Goal: Information Seeking & Learning: Learn about a topic

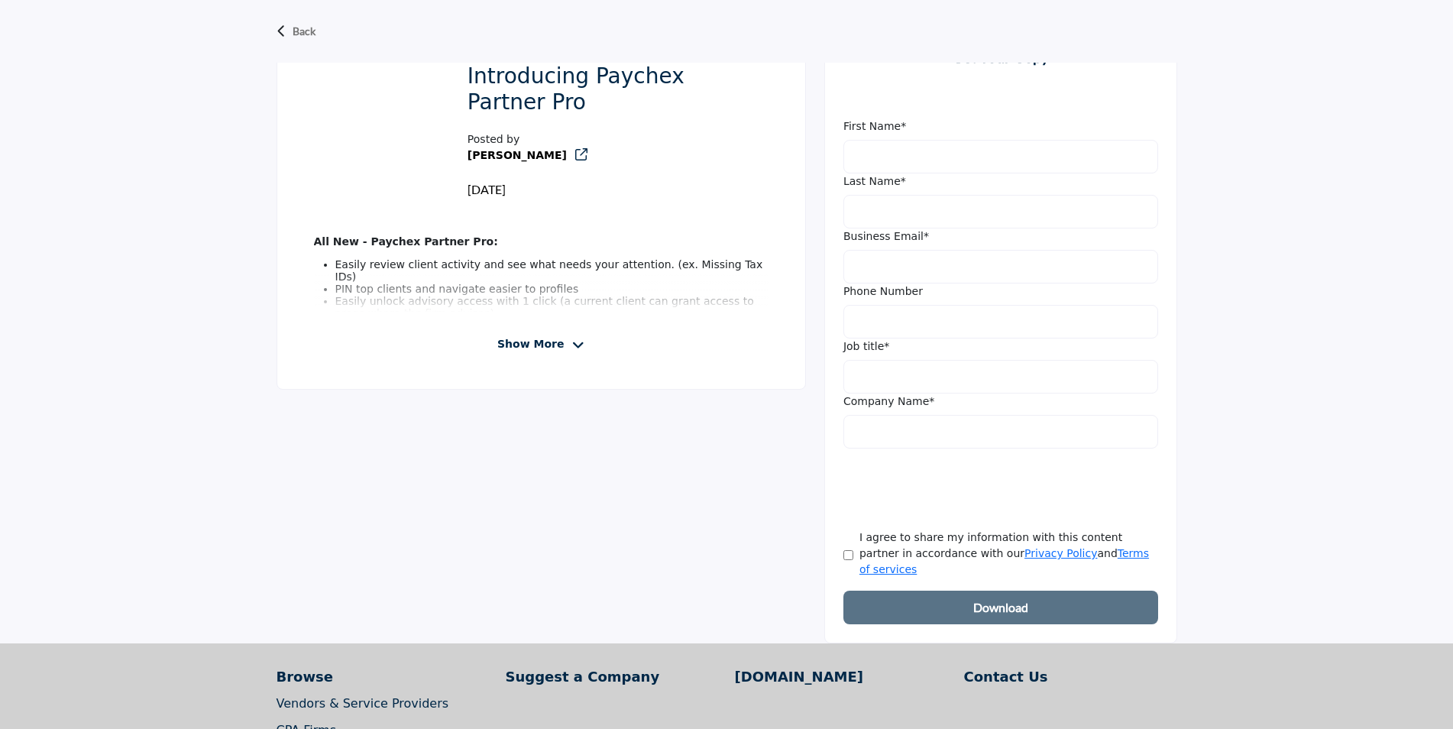
scroll to position [458, 0]
click at [531, 351] on span "Show More" at bounding box center [530, 346] width 66 height 16
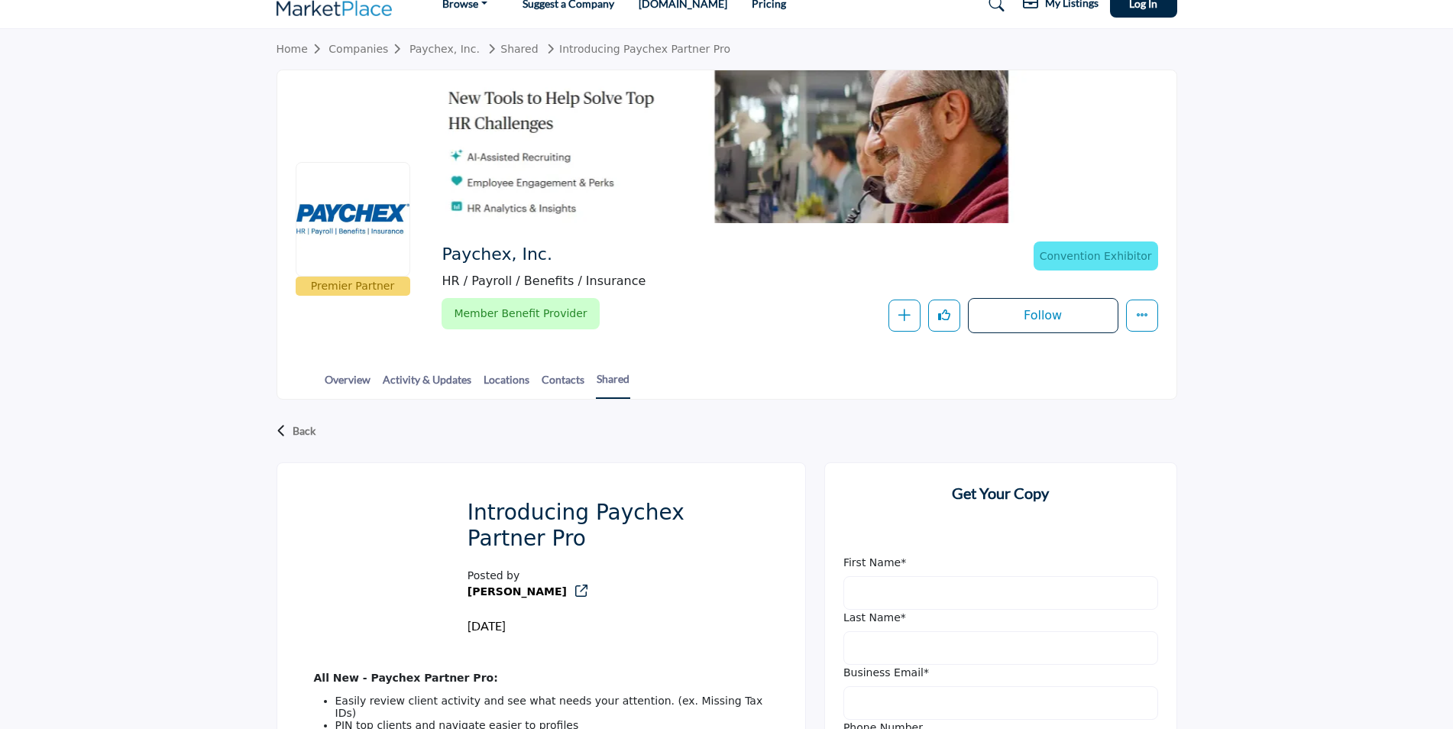
scroll to position [0, 0]
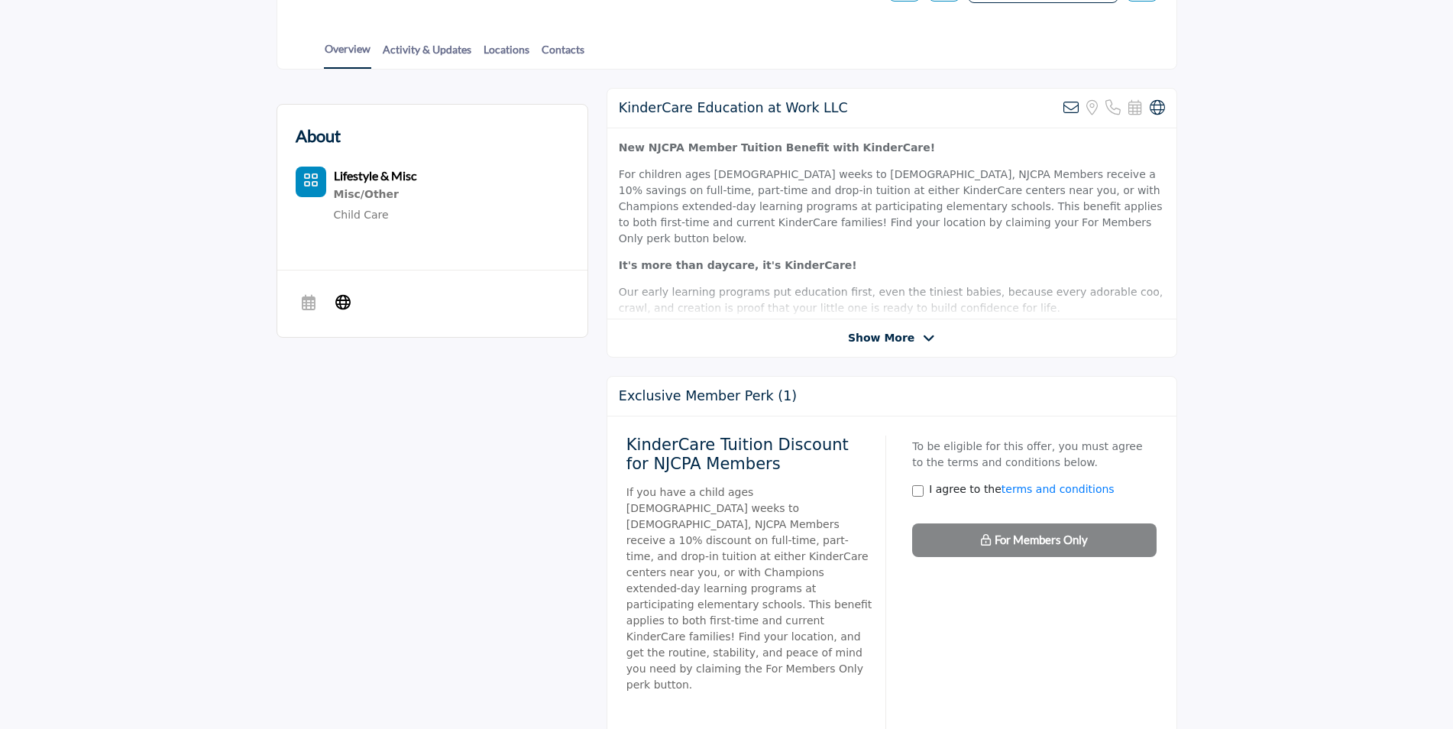
scroll to position [382, 0]
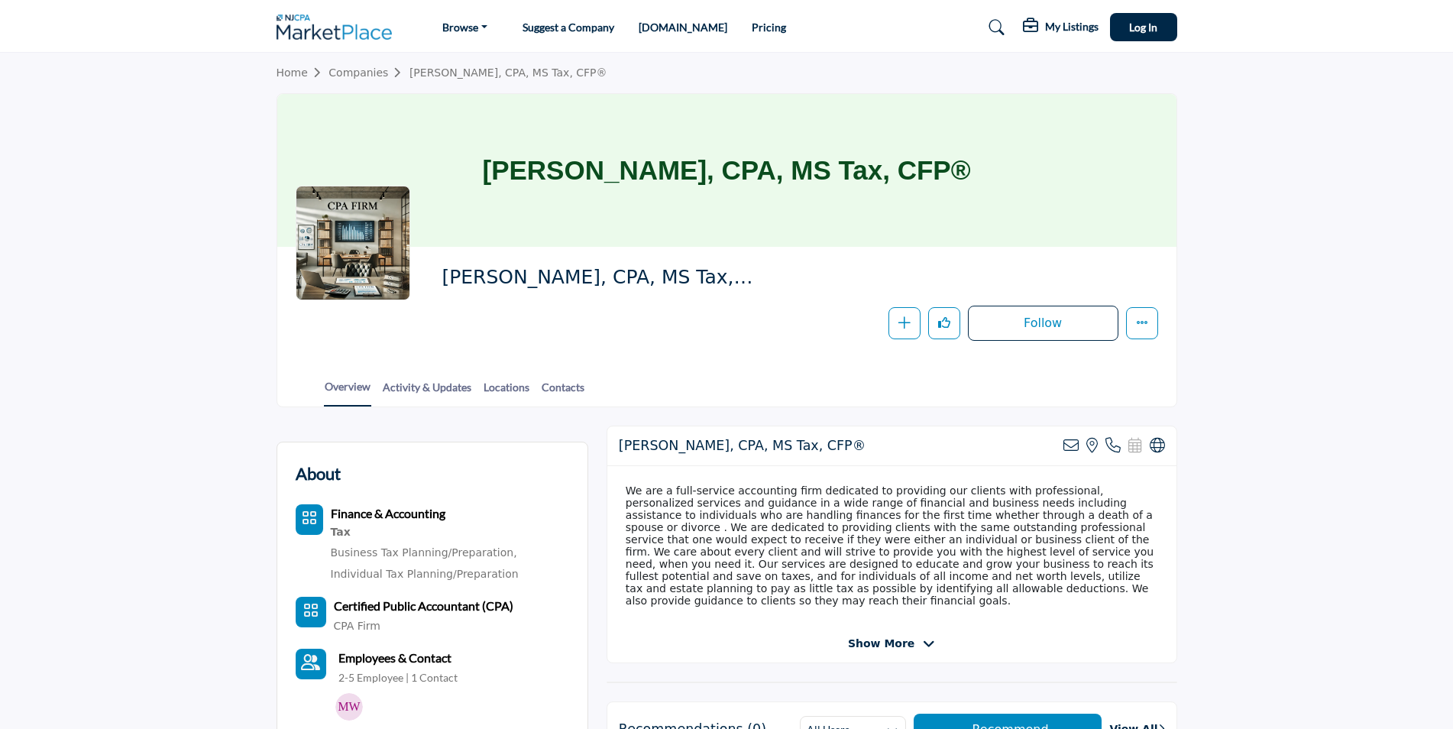
drag, startPoint x: 885, startPoint y: 650, endPoint x: 877, endPoint y: 650, distance: 8.4
click at [884, 650] on span "Show More" at bounding box center [881, 644] width 66 height 16
click at [872, 652] on span "Show Less" at bounding box center [881, 644] width 63 height 16
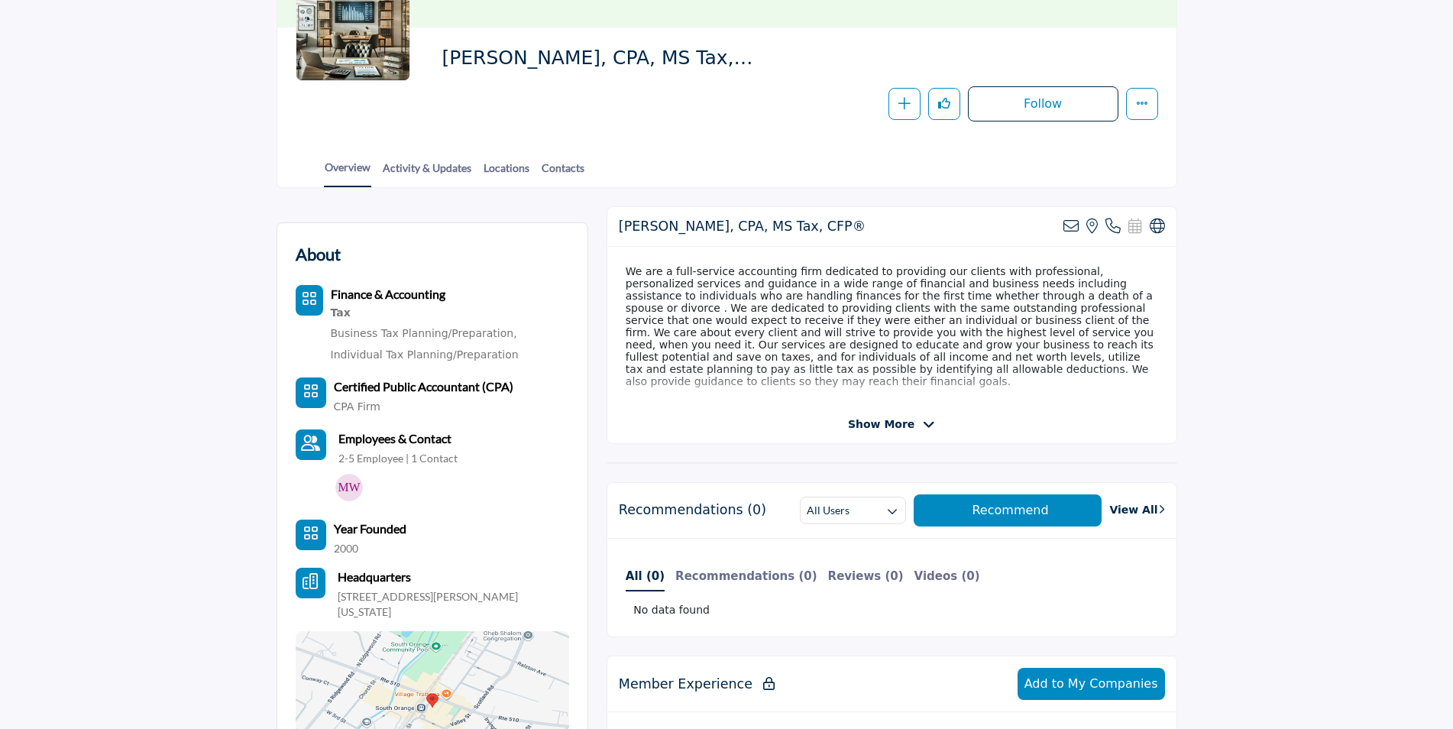
scroll to position [229, 0]
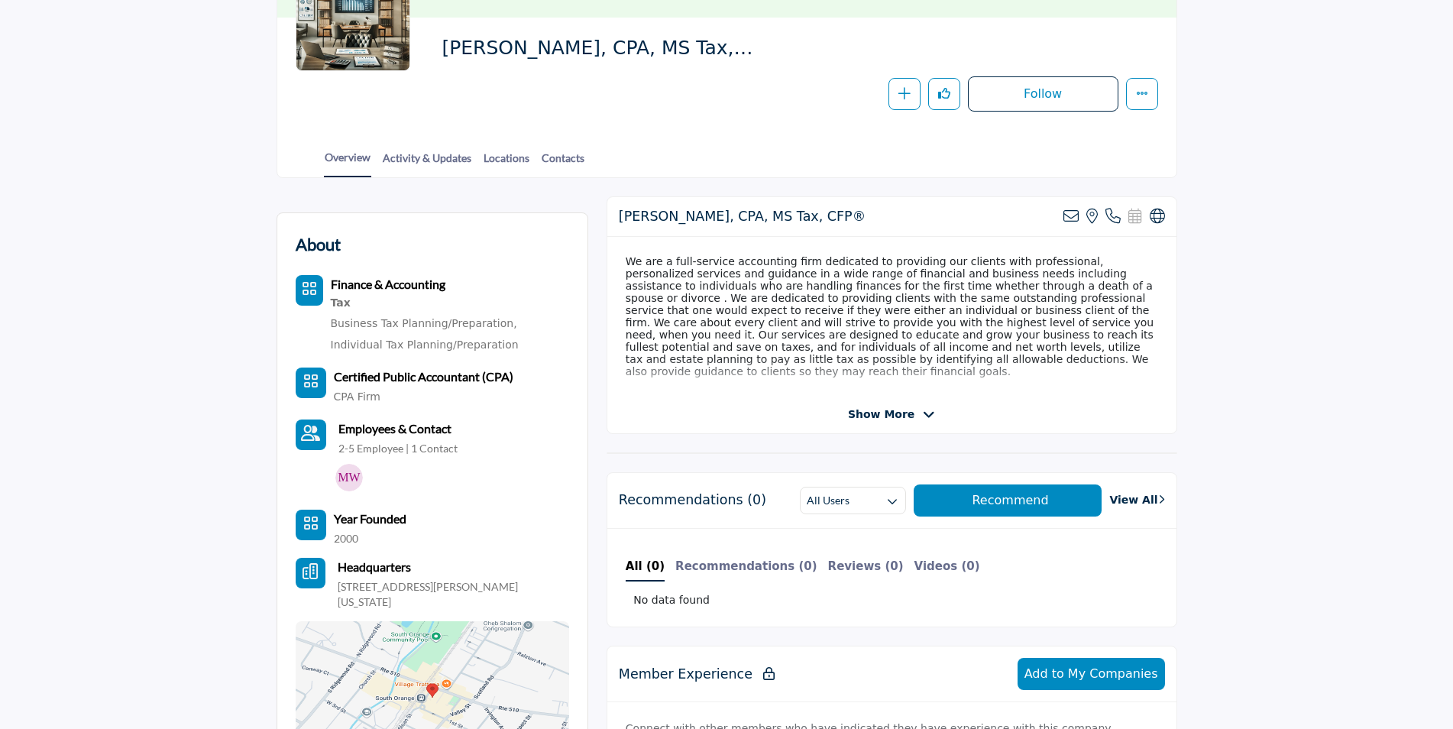
click at [893, 415] on span "Show More" at bounding box center [881, 414] width 66 height 16
click at [886, 419] on span "Show Less" at bounding box center [881, 414] width 63 height 16
click at [883, 421] on span "Show More" at bounding box center [881, 414] width 66 height 16
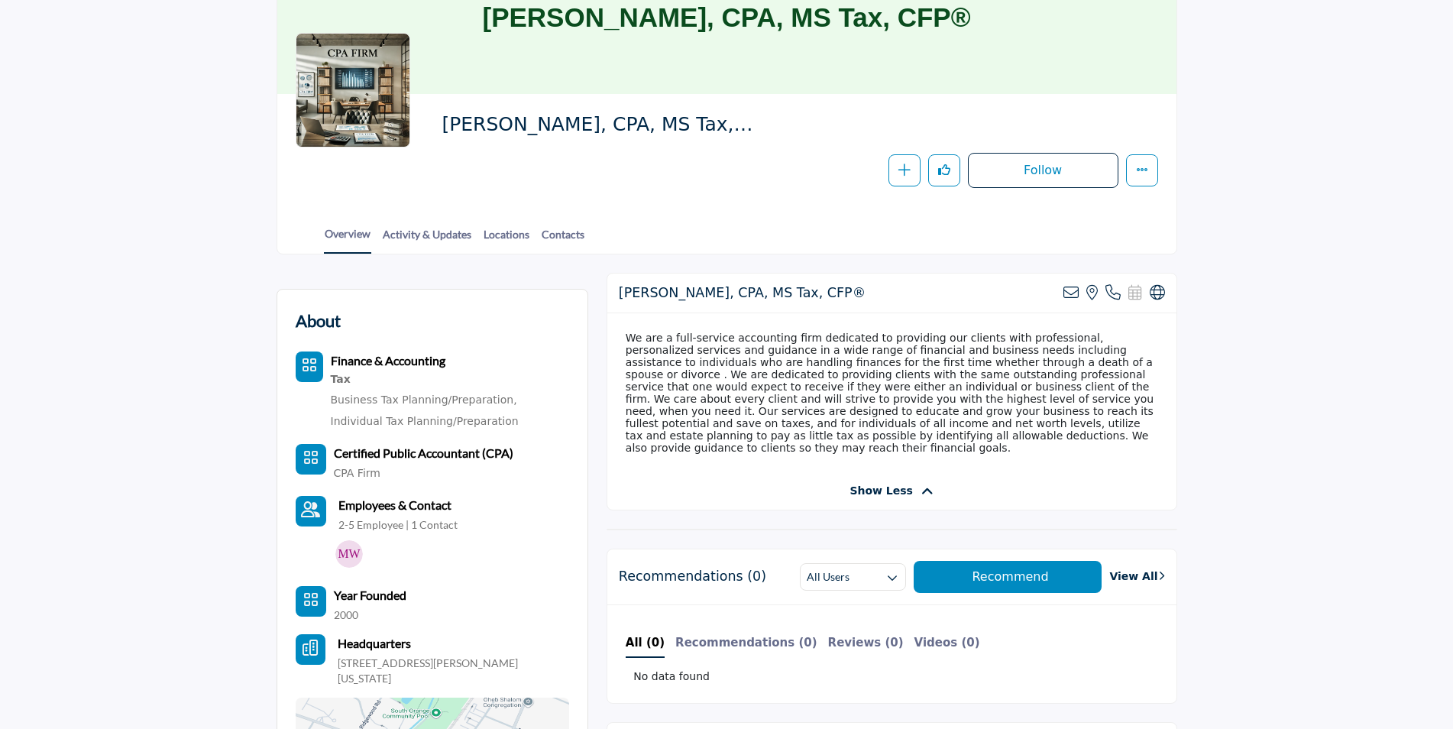
scroll to position [0, 0]
